Goal: Task Accomplishment & Management: Manage account settings

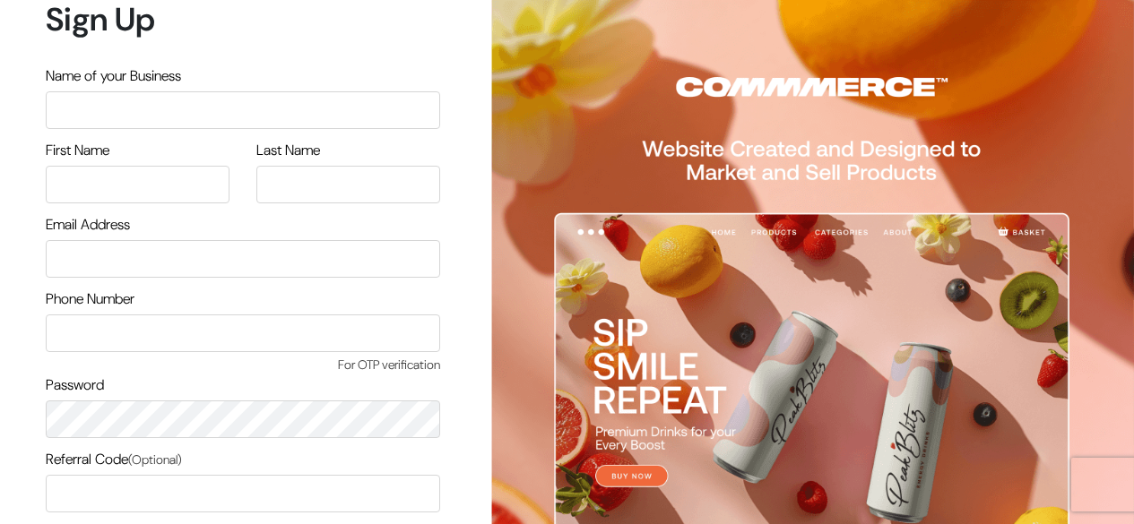
scroll to position [152, 0]
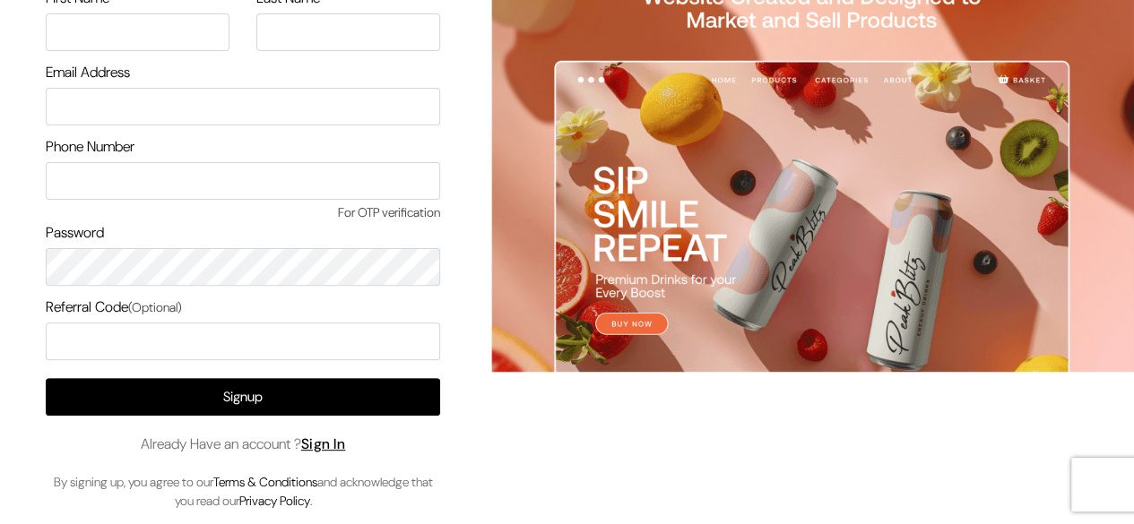
click at [331, 443] on link "Sign In" at bounding box center [323, 444] width 45 height 19
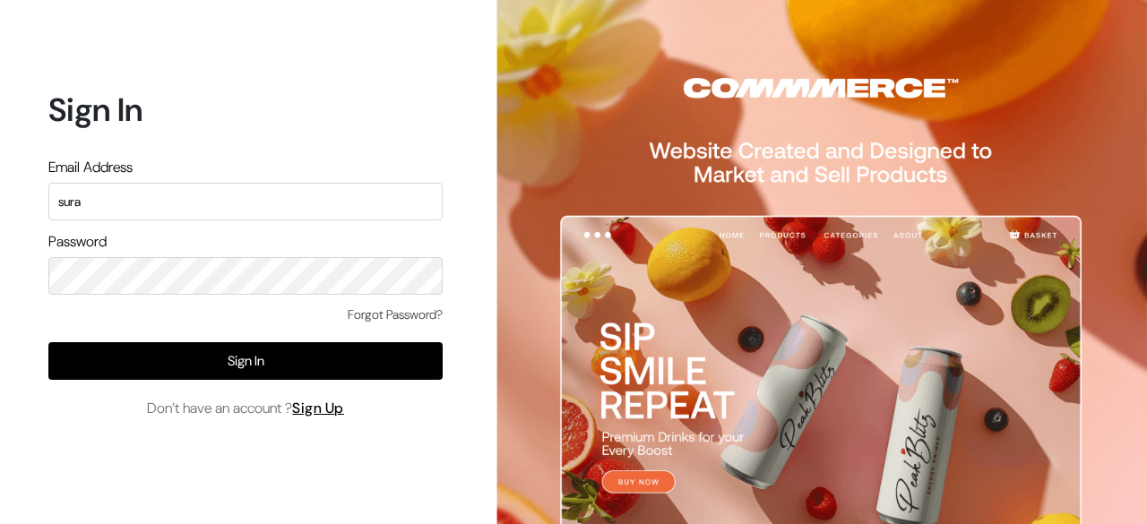
type input "suraj"
type input "surajp"
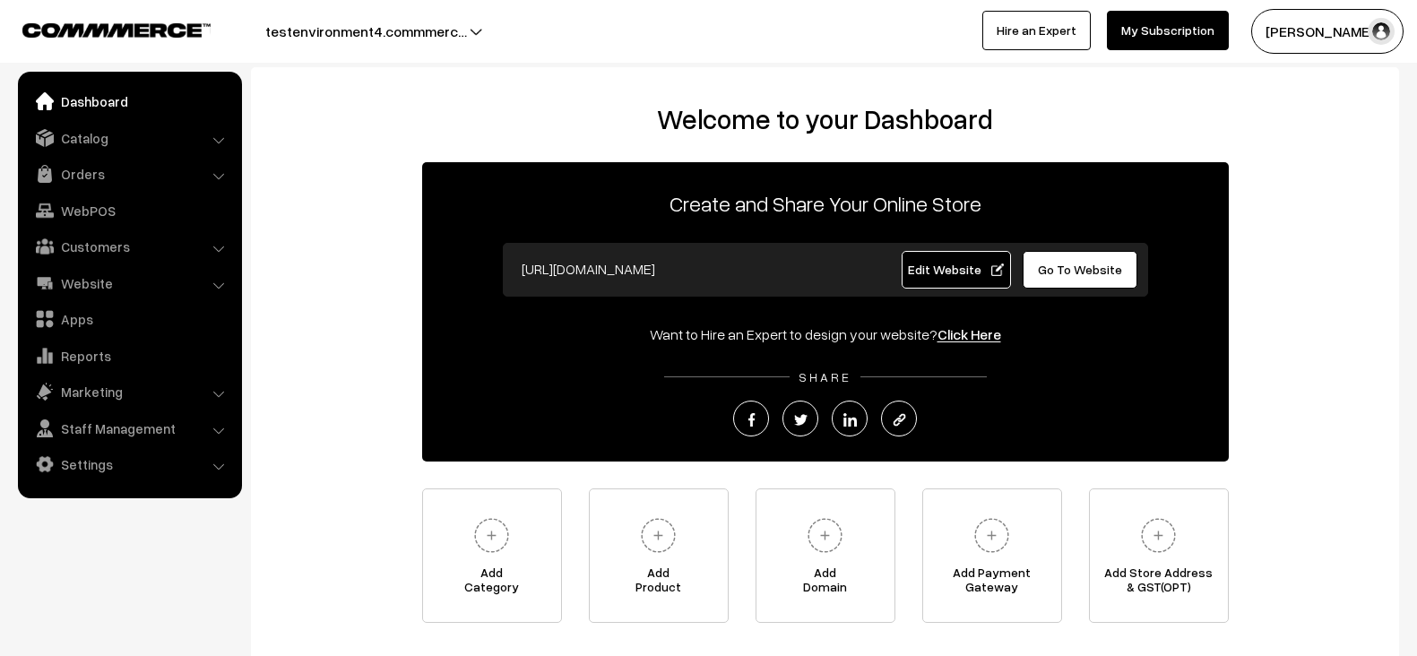
scroll to position [15, 0]
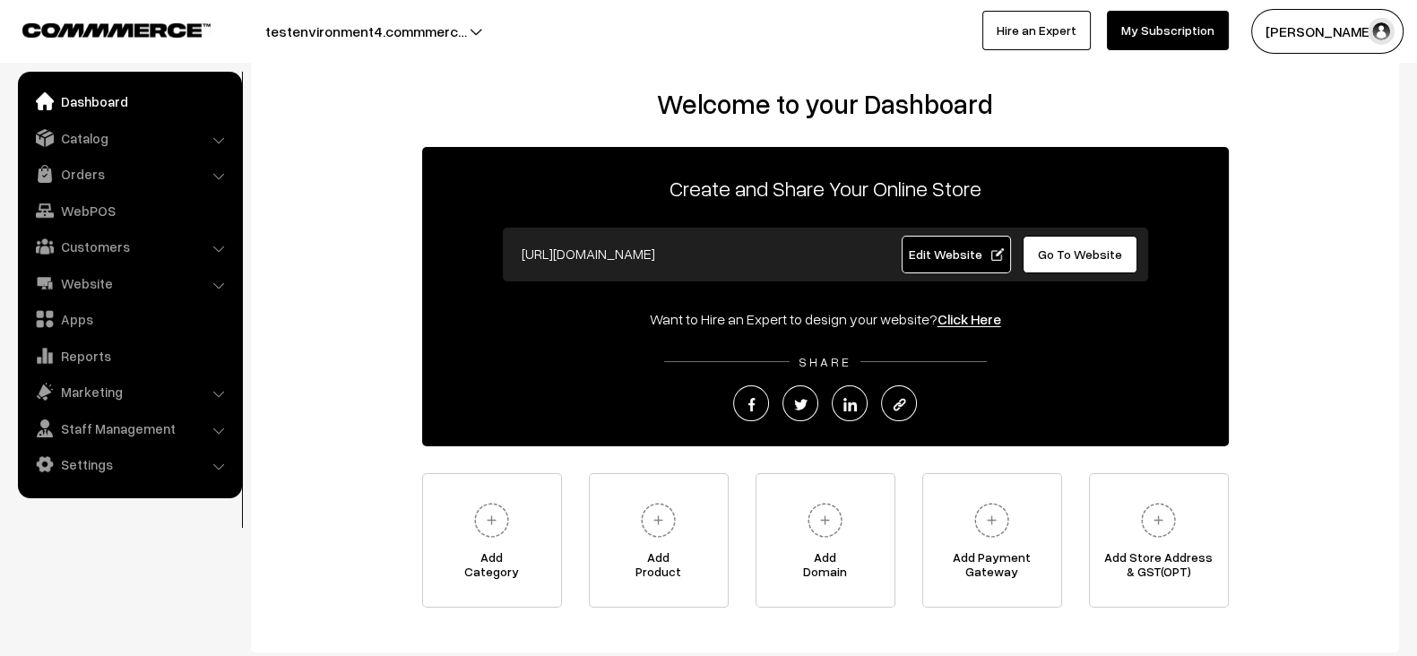
click at [950, 253] on span "Edit Website" at bounding box center [956, 254] width 96 height 15
click at [140, 474] on link "Settings" at bounding box center [128, 464] width 213 height 32
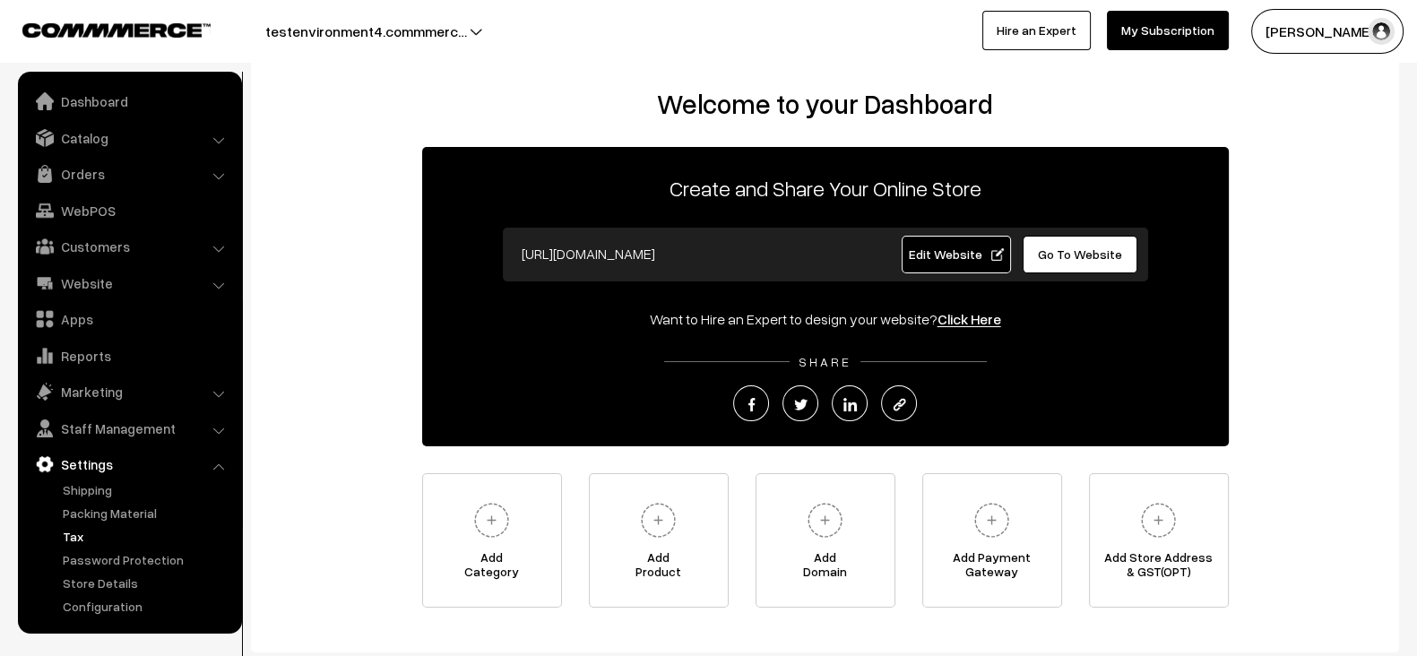
scroll to position [127, 0]
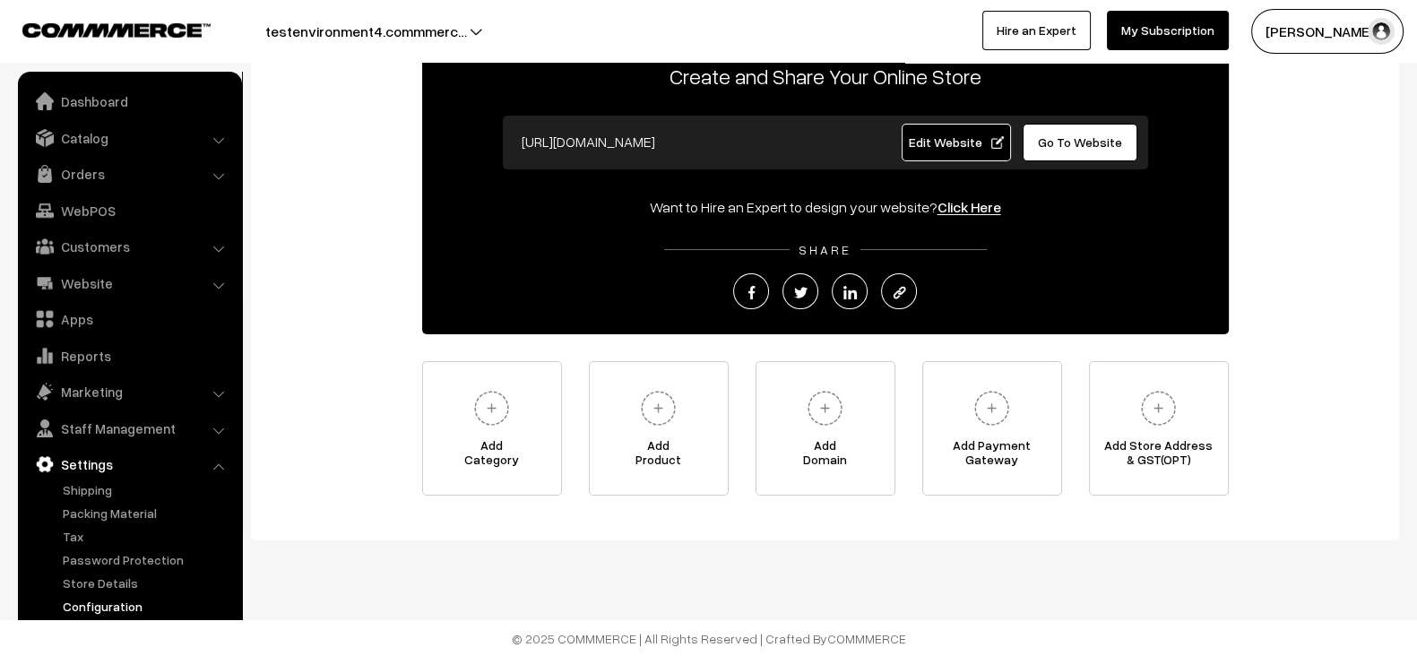
click at [117, 607] on link "Configuration" at bounding box center [147, 606] width 178 height 19
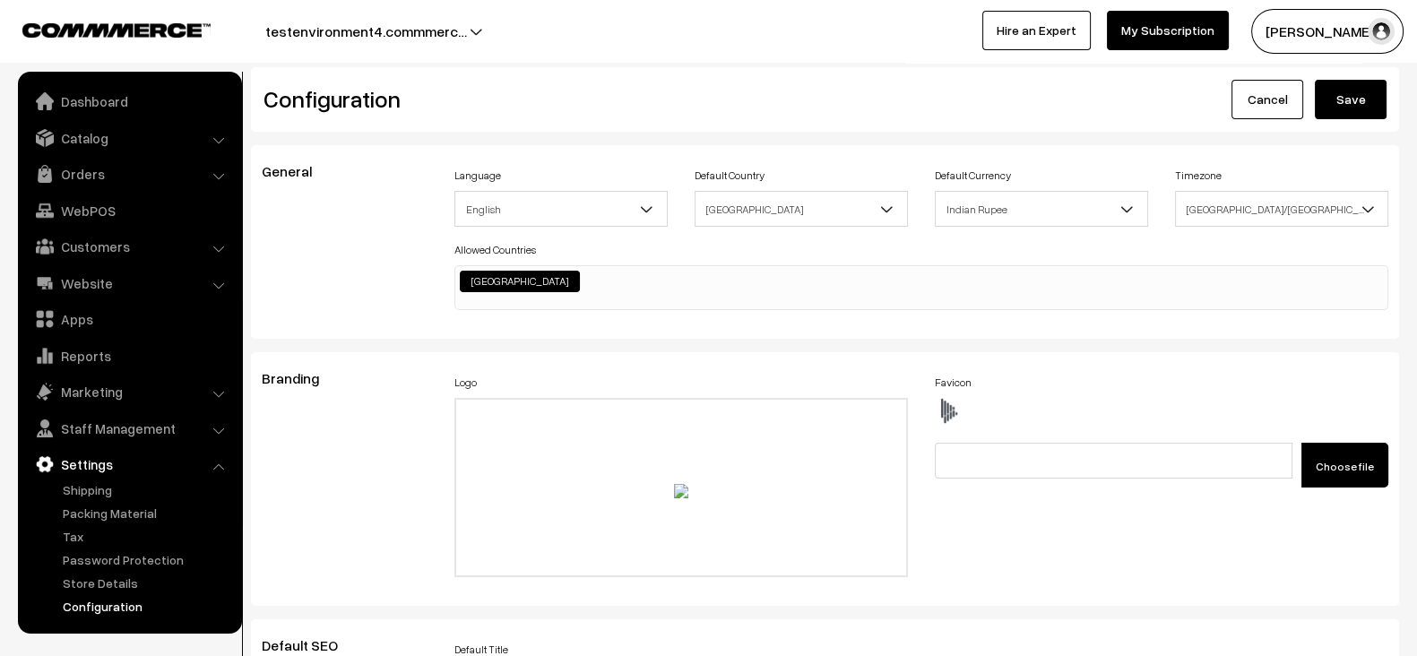
scroll to position [5979, 0]
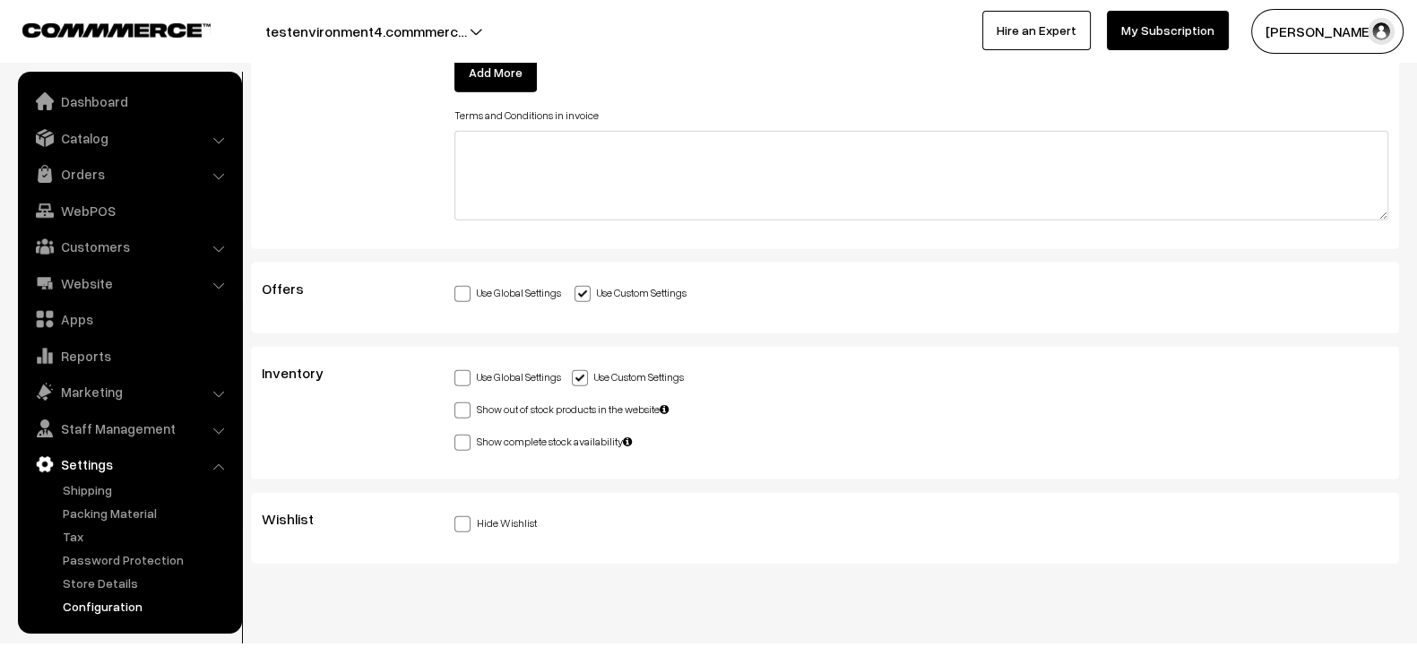
click at [489, 513] on label "Hide Wishlist" at bounding box center [496, 522] width 82 height 19
click at [466, 515] on input "Hide Wishlist" at bounding box center [461, 521] width 12 height 12
checkbox input "true"
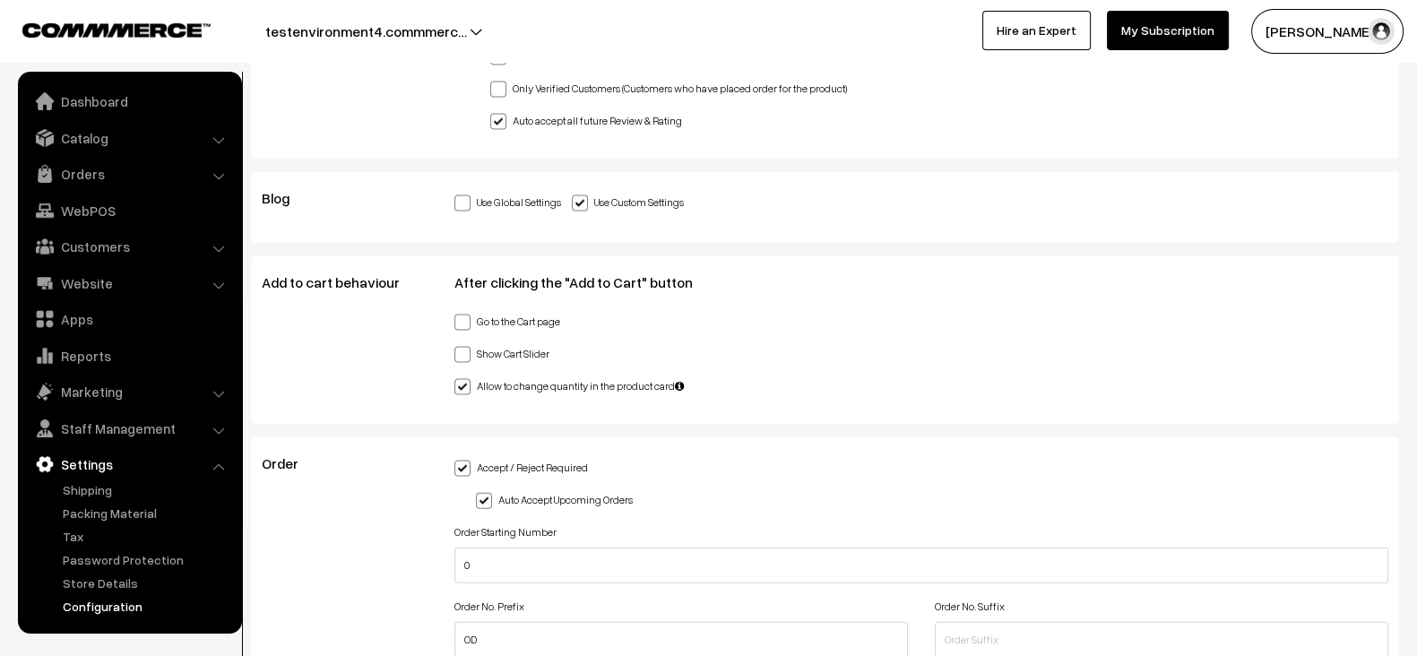
scroll to position [4792, 0]
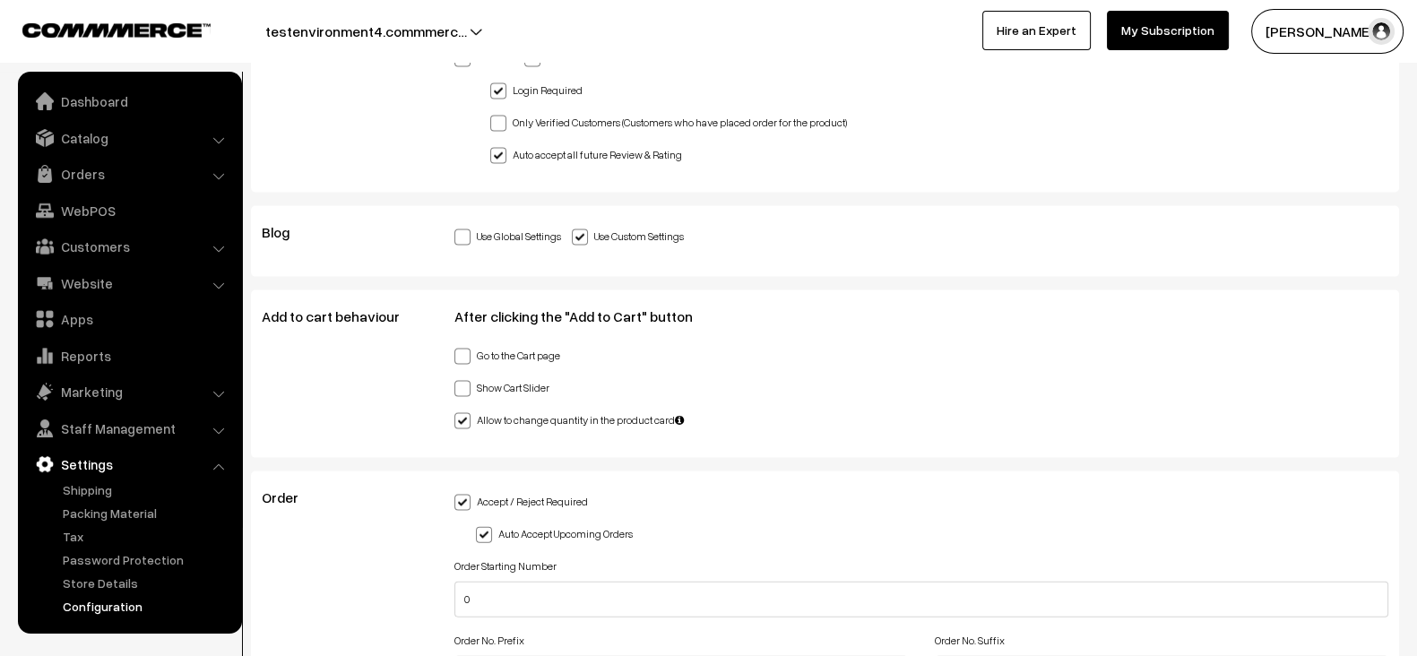
click at [530, 377] on label "Show Cart Slider" at bounding box center [502, 386] width 95 height 19
click at [466, 380] on input "Show Cart Slider" at bounding box center [461, 386] width 12 height 12
checkbox input "true"
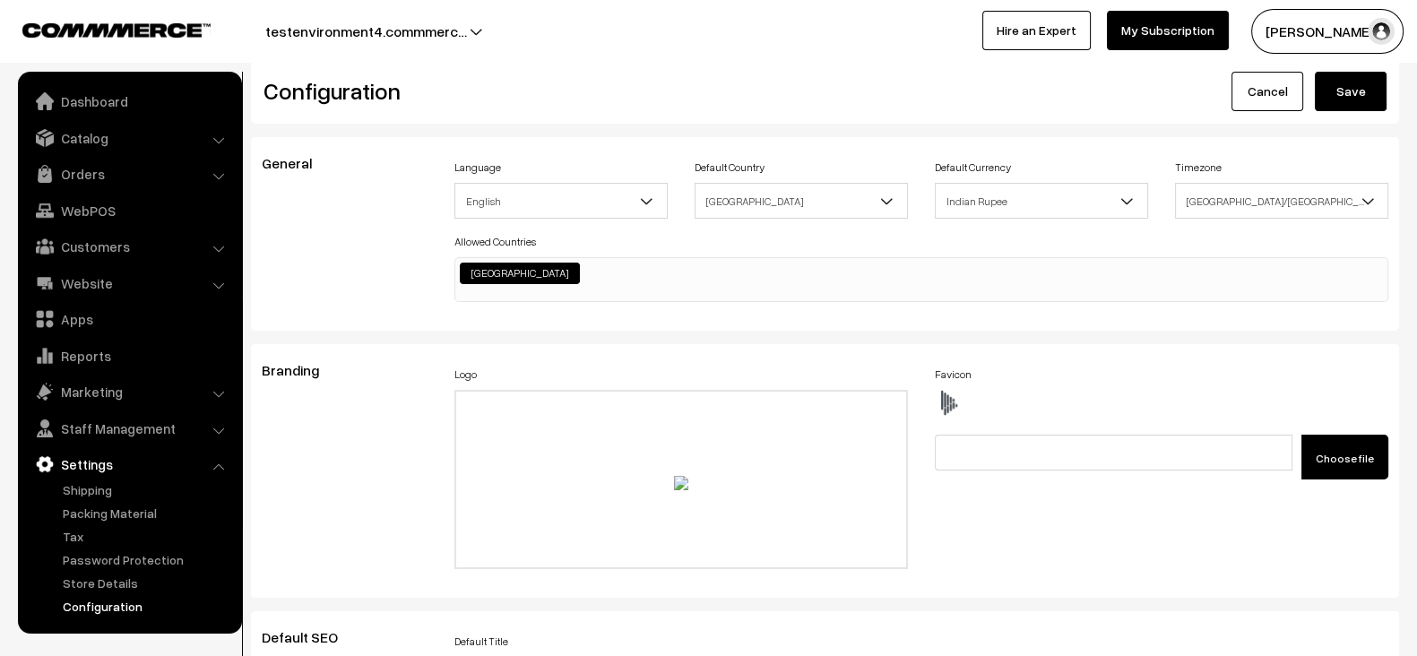
scroll to position [0, 0]
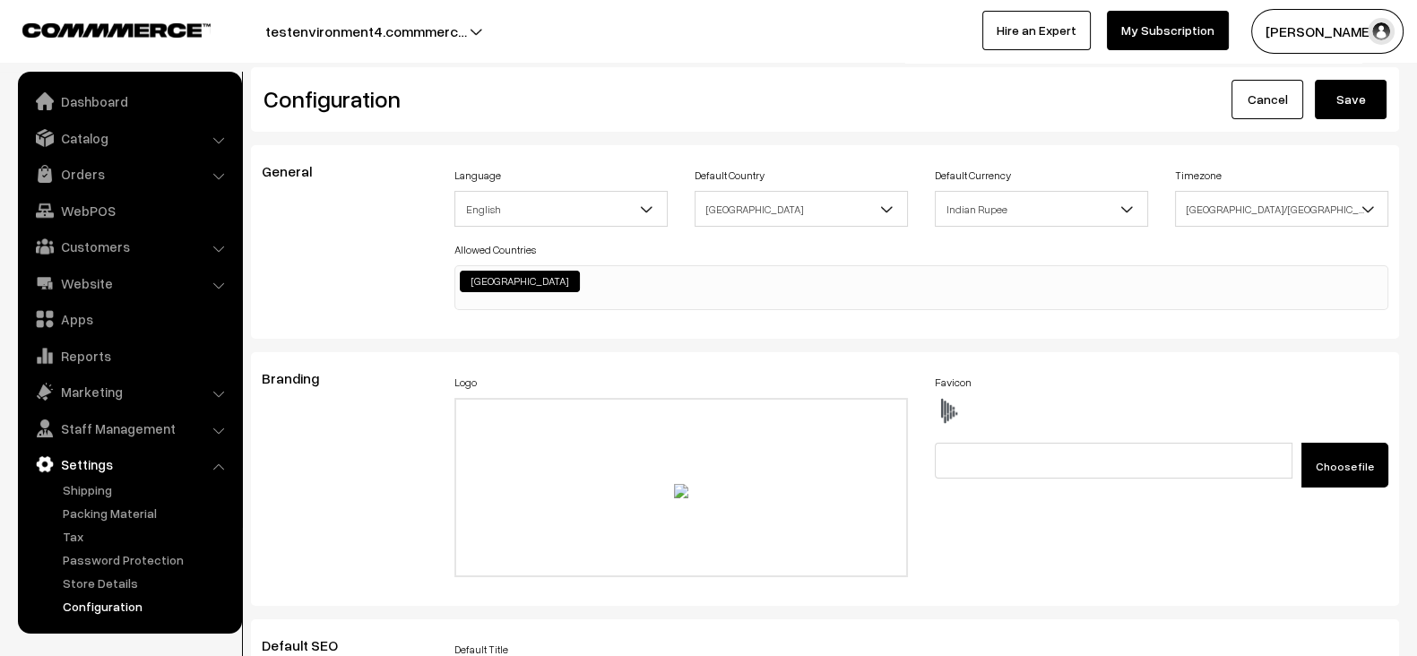
click at [1342, 114] on button "Save" at bounding box center [1351, 99] width 72 height 39
